Goal: Find specific page/section: Find specific page/section

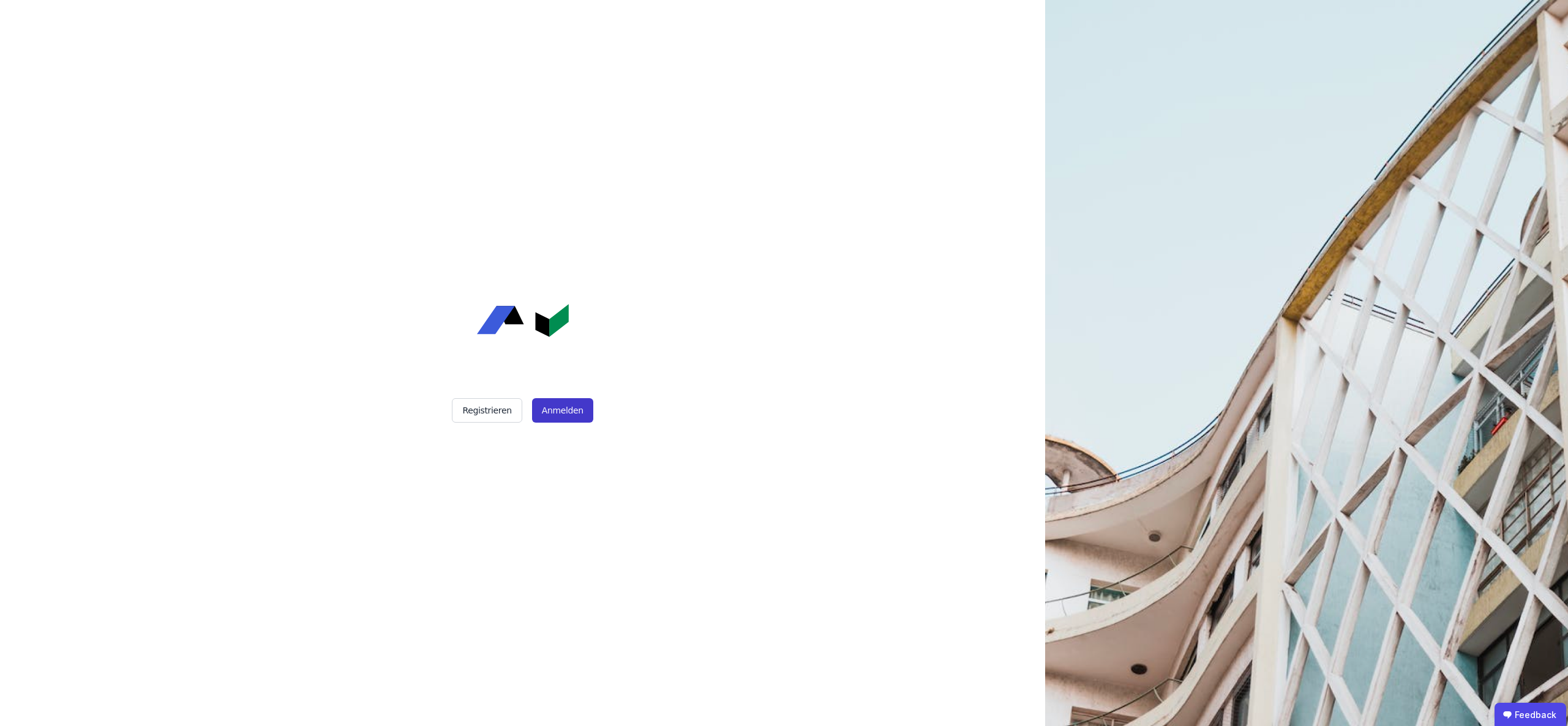
click at [561, 410] on button "Anmelden" at bounding box center [562, 410] width 61 height 25
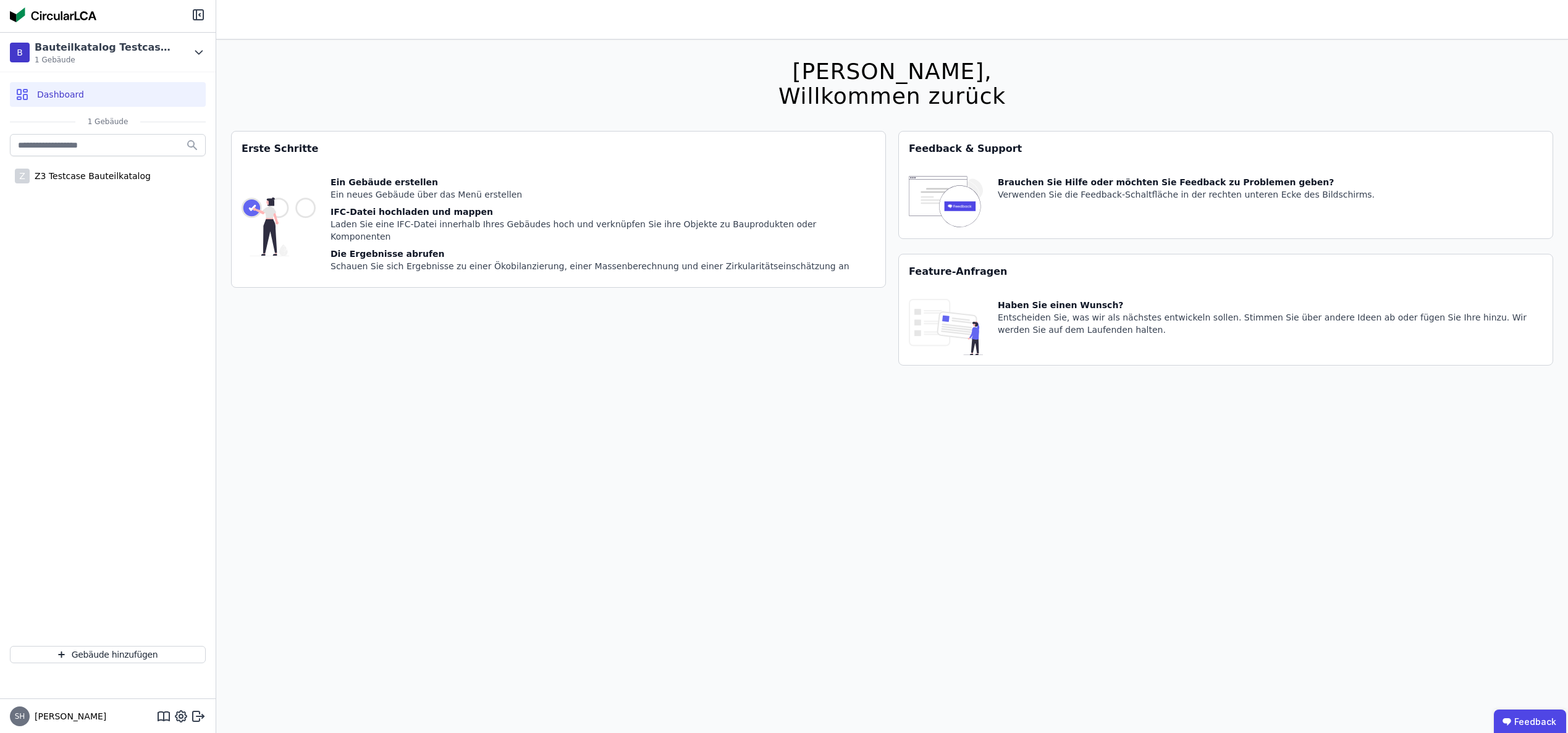
click at [71, 95] on span "Dashboard" at bounding box center [60, 95] width 47 height 13
click at [125, 44] on div "Bauteilkatalog Testcase Z3" at bounding box center [106, 47] width 142 height 15
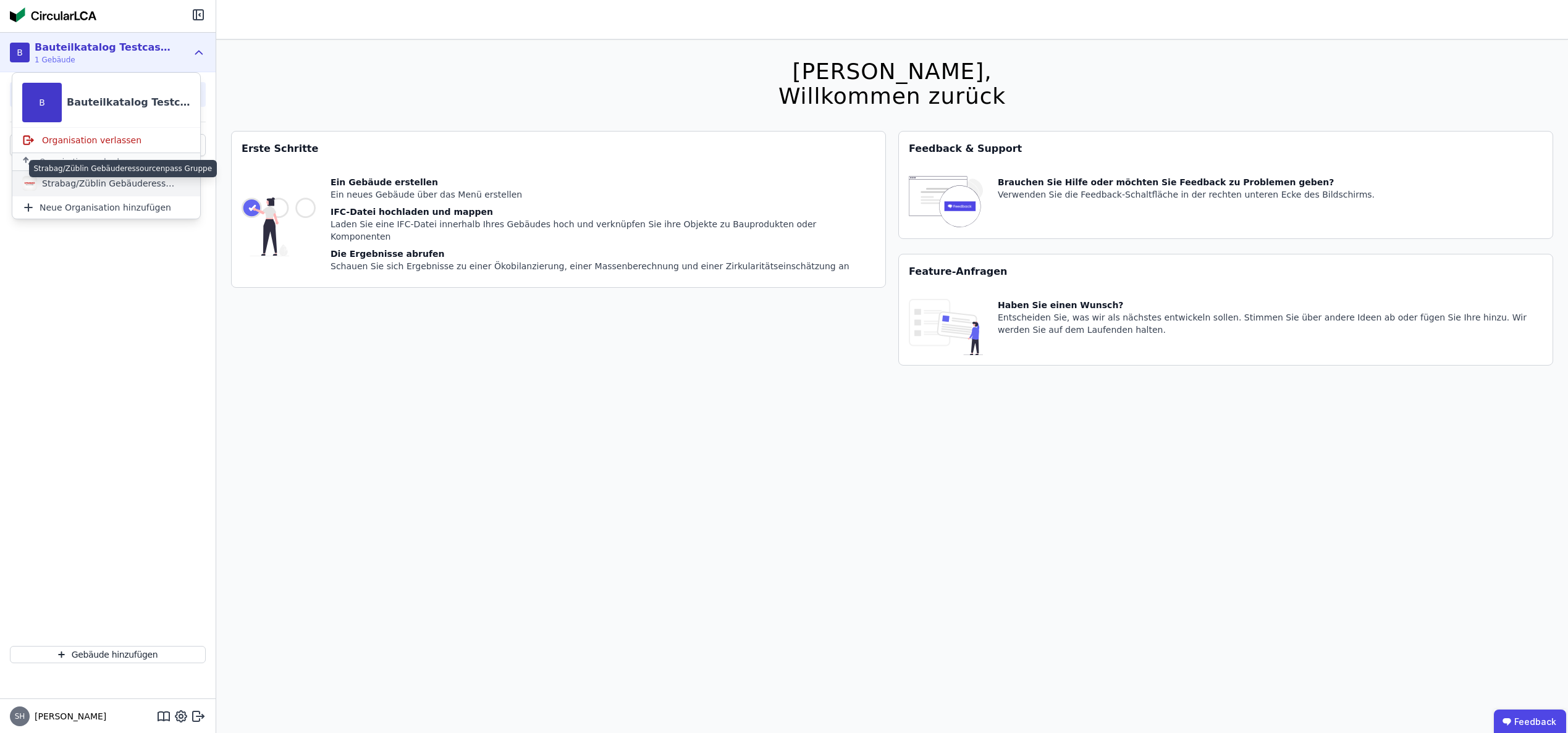
click at [69, 181] on div "Strabag/Züblin Gebäuderessourcenpass Gruppe" at bounding box center [107, 183] width 142 height 13
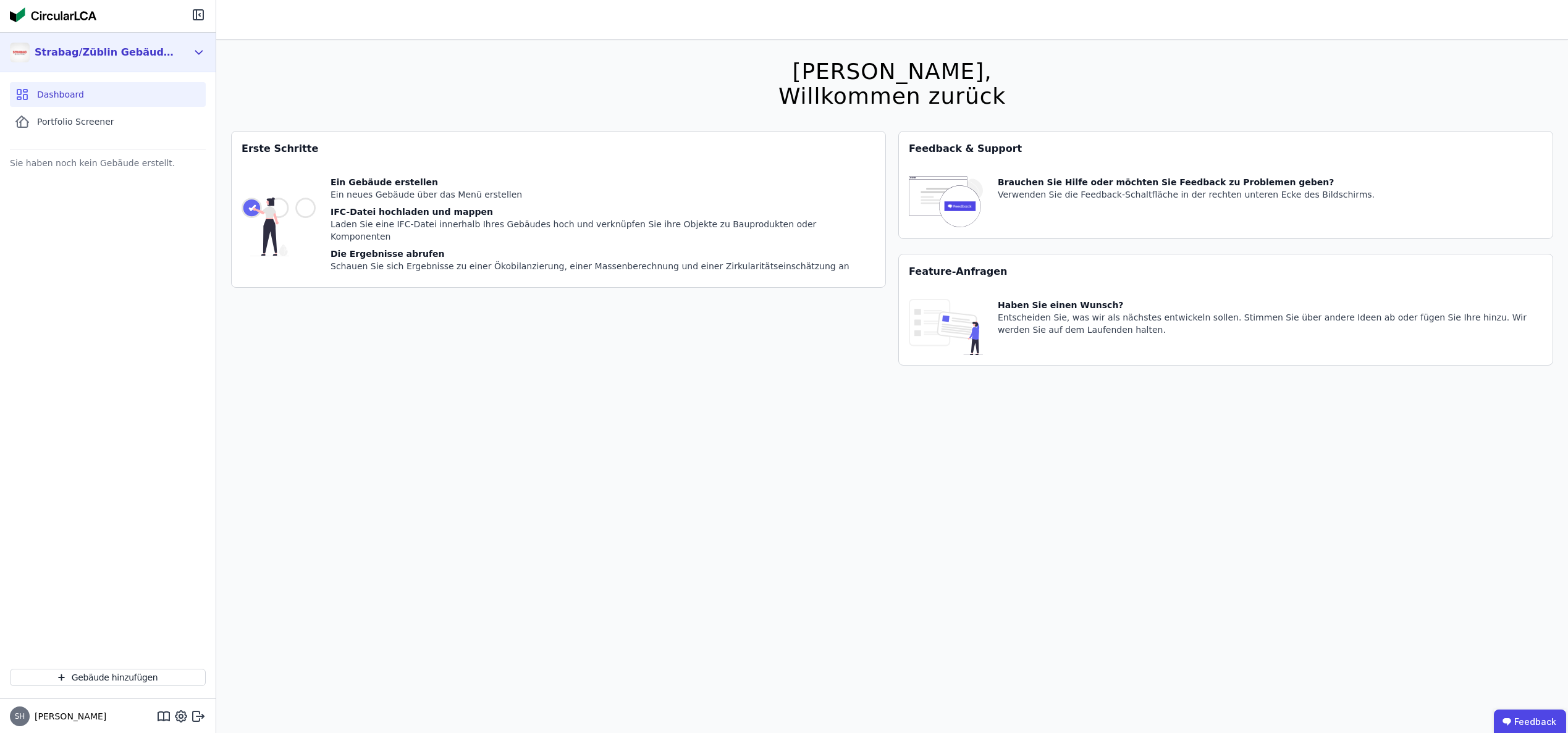
click at [89, 55] on div "Strabag/Züblin Gebäuderessourcenpass Gruppe" at bounding box center [106, 52] width 142 height 15
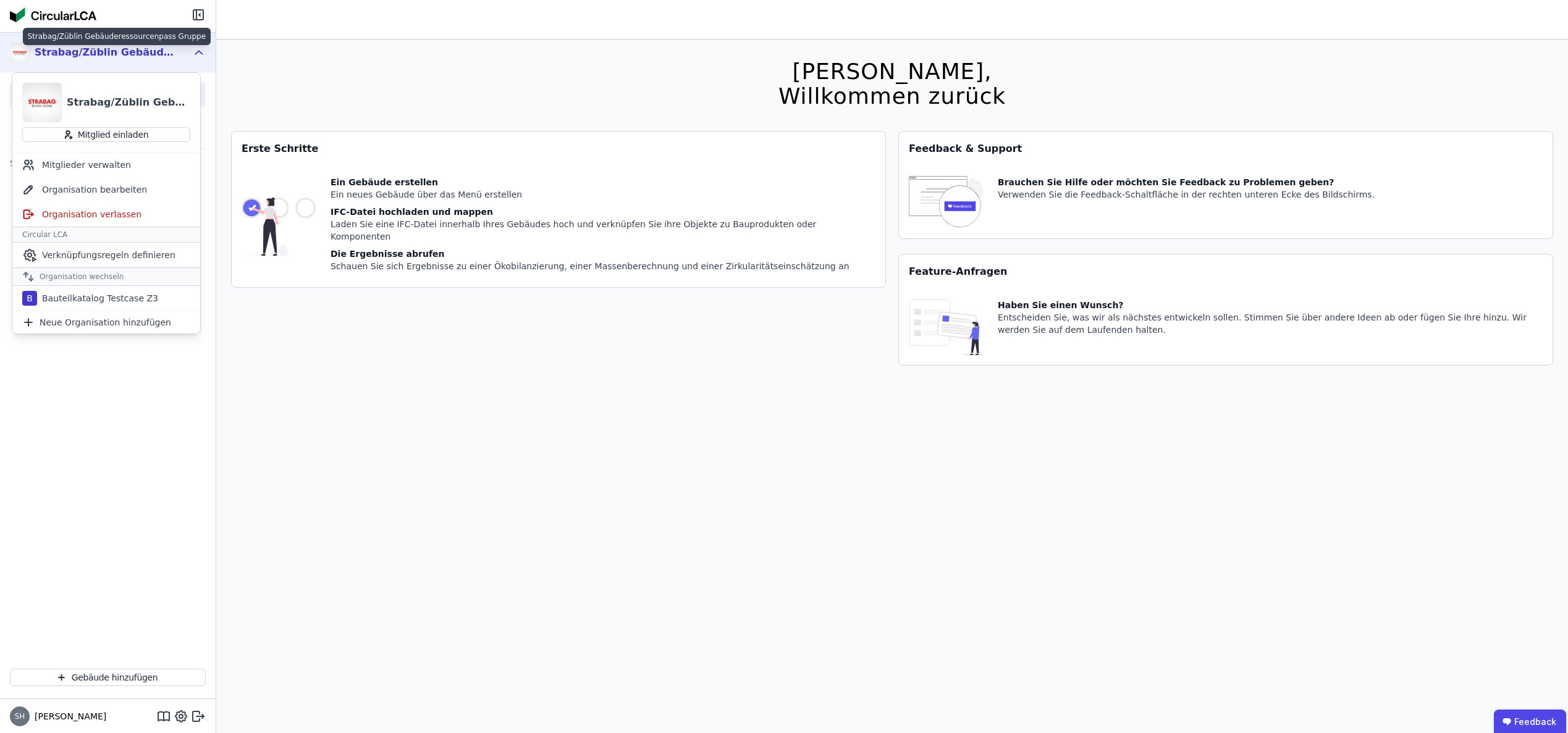
click at [89, 55] on div "Strabag/Züblin Gebäuderessourcenpass Gruppe" at bounding box center [106, 52] width 142 height 15
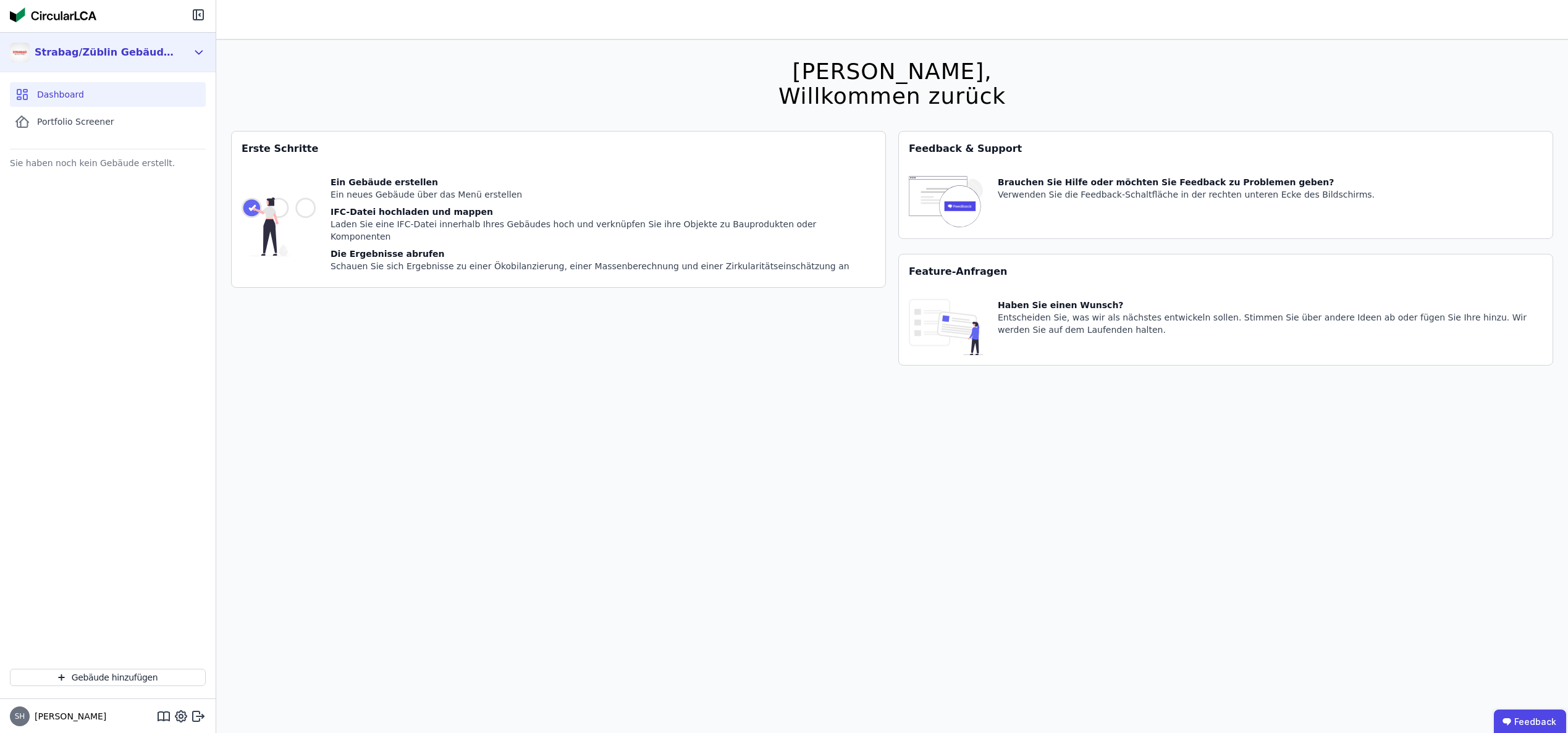
click at [89, 55] on div "Strabag/Züblin Gebäuderessourcenpass Gruppe" at bounding box center [106, 52] width 142 height 15
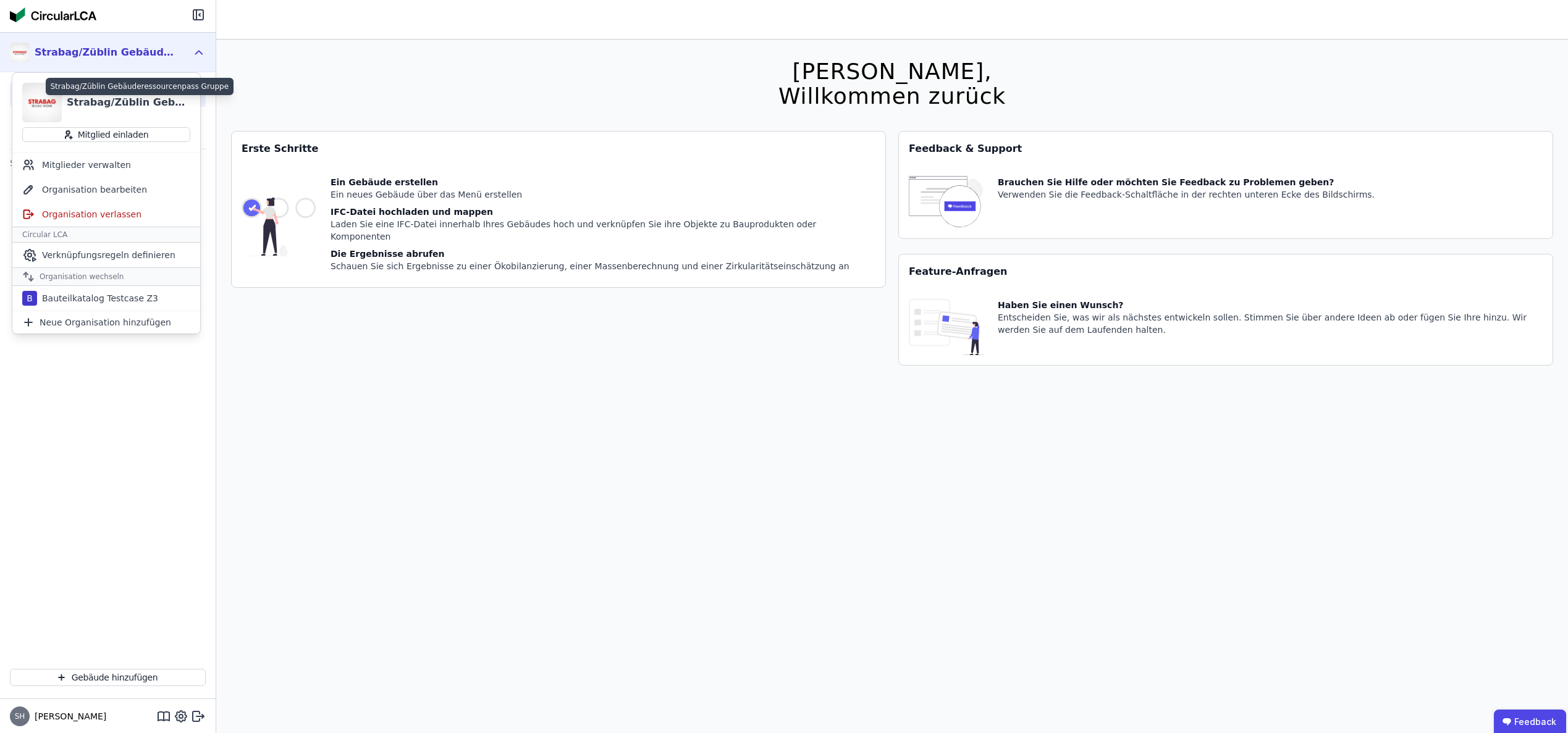
click at [145, 106] on div "Strabag/Züblin Gebäuderessourcenpass Gruppe" at bounding box center [129, 102] width 124 height 15
click at [97, 473] on div "Sie haben noch kein Gebäude erstellt." at bounding box center [107, 407] width 216 height 505
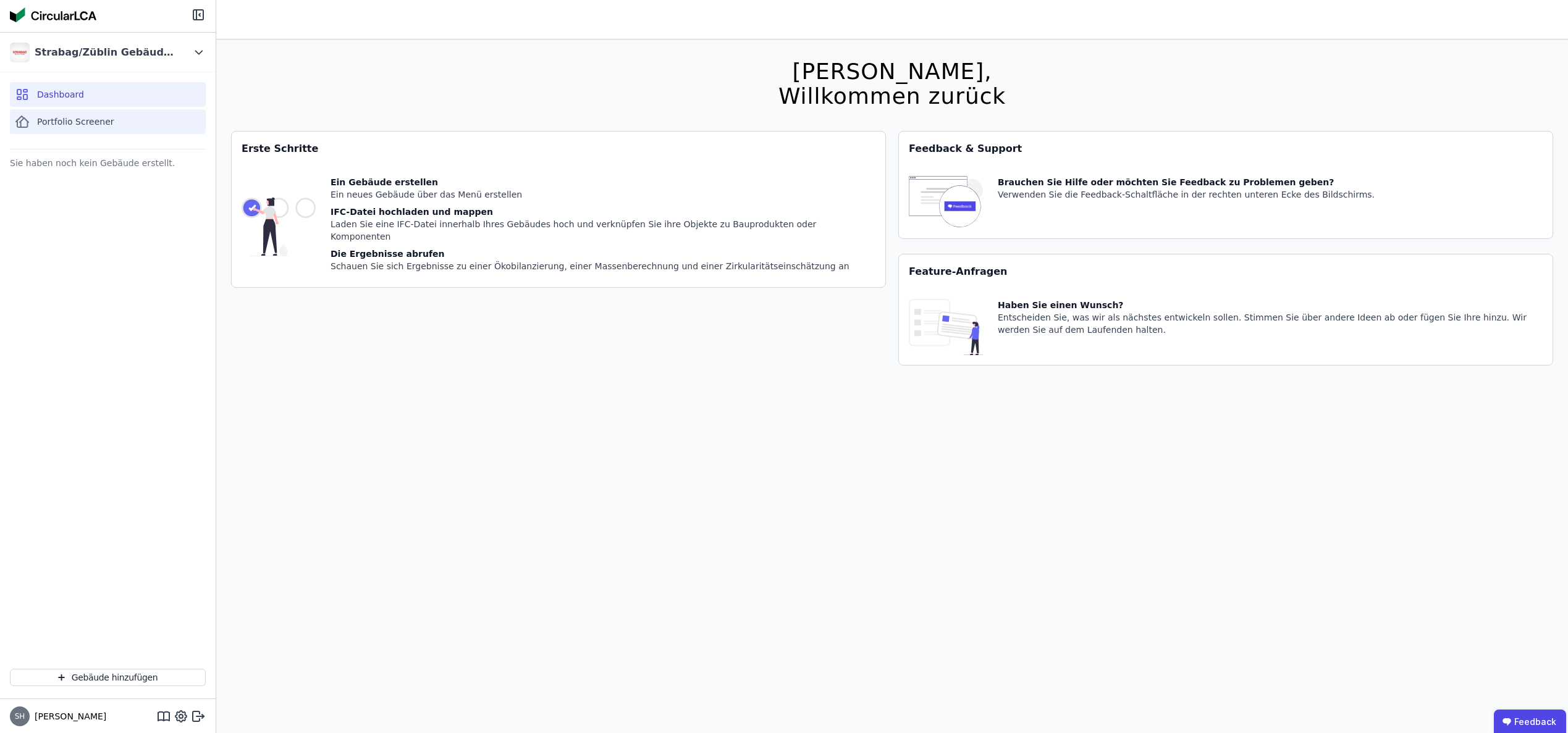
click at [94, 118] on span "Portfolio Screener" at bounding box center [75, 122] width 77 height 13
